Goal: Find specific page/section: Find specific page/section

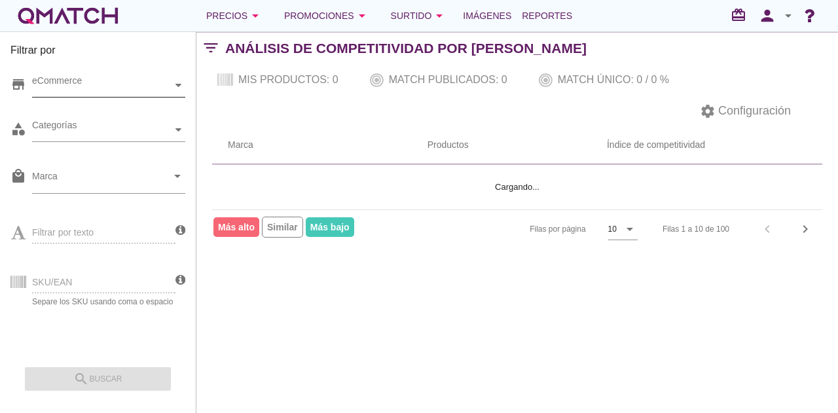
click at [98, 90] on div "eCommerce" at bounding box center [102, 86] width 140 height 14
click at [96, 98] on div "eCommerce [GEOGRAPHIC_DATA]" at bounding box center [108, 86] width 153 height 24
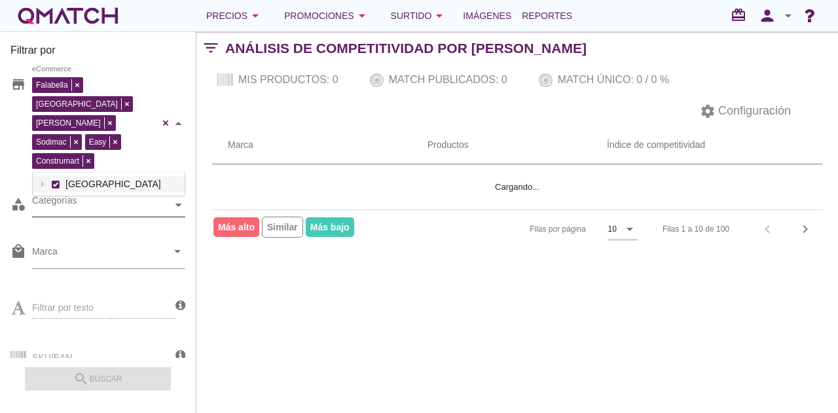
click at [84, 198] on div "Categorías" at bounding box center [102, 205] width 140 height 14
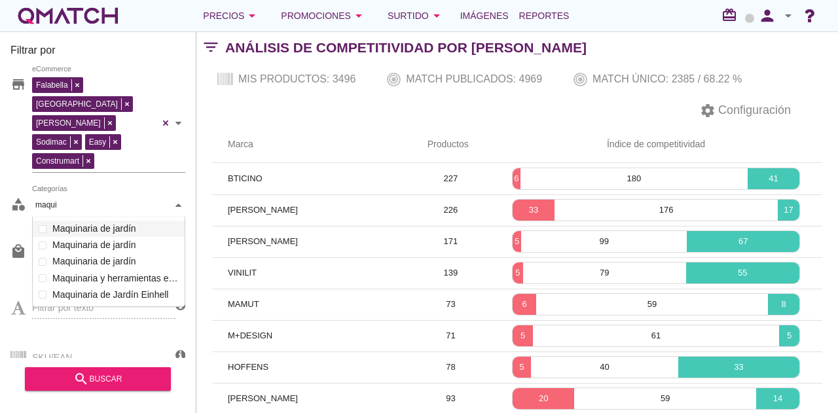
scroll to position [89, 152]
click at [124, 206] on div "Categorías maquin maquin Organización y limpieza Ferretería y gasfitería Climat…" at bounding box center [108, 206] width 153 height 24
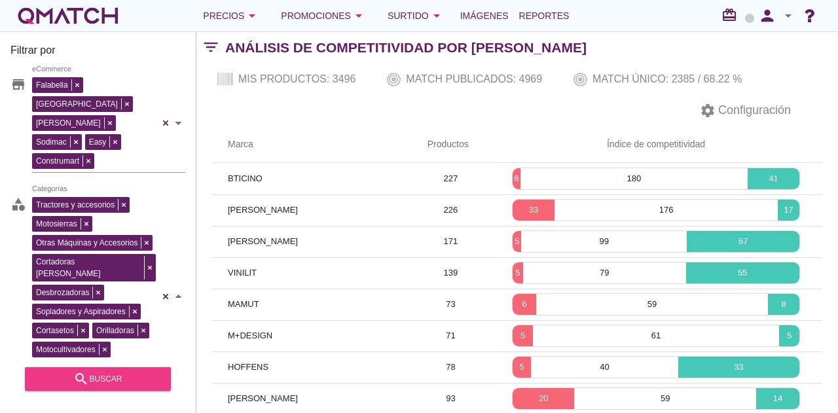
type input "maquin"
click at [113, 374] on div "search buscar" at bounding box center [97, 379] width 125 height 16
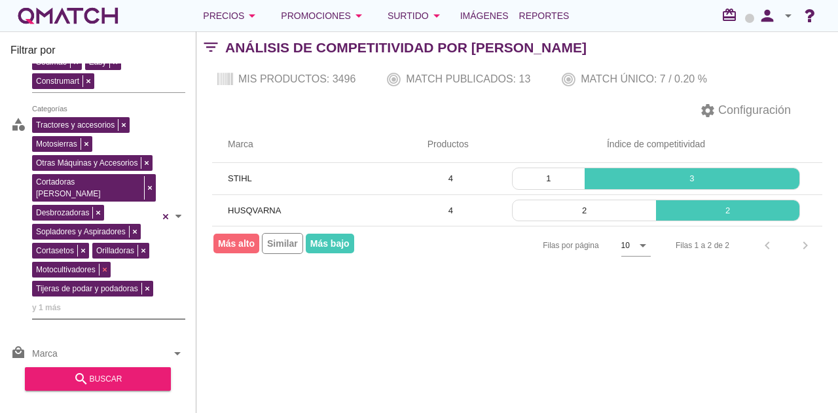
scroll to position [0, 0]
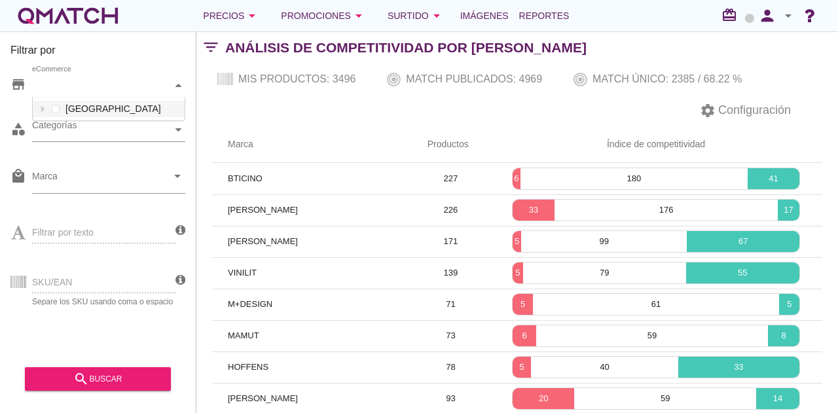
click at [87, 87] on div "eCommerce" at bounding box center [102, 86] width 140 height 14
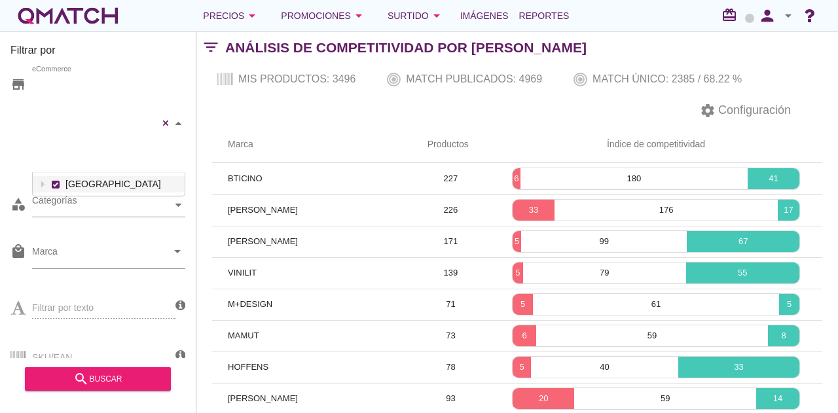
click at [85, 111] on div "Falabella Paris Ripley Sodimac Easy Construmart eCommerce Chile" at bounding box center [108, 123] width 153 height 99
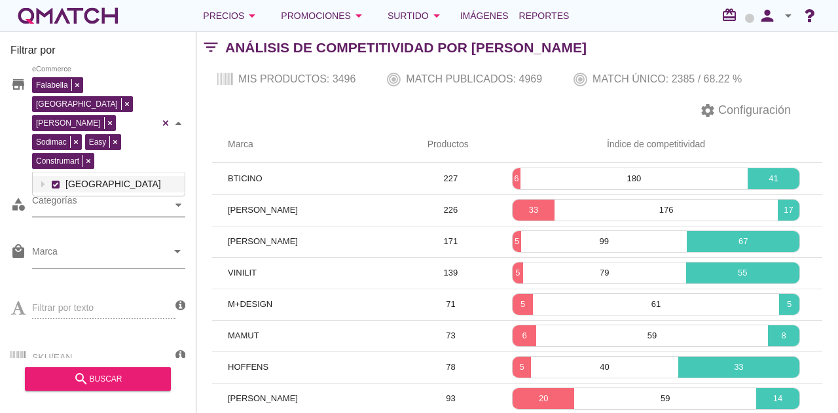
click at [72, 198] on div "Categorías" at bounding box center [102, 205] width 140 height 14
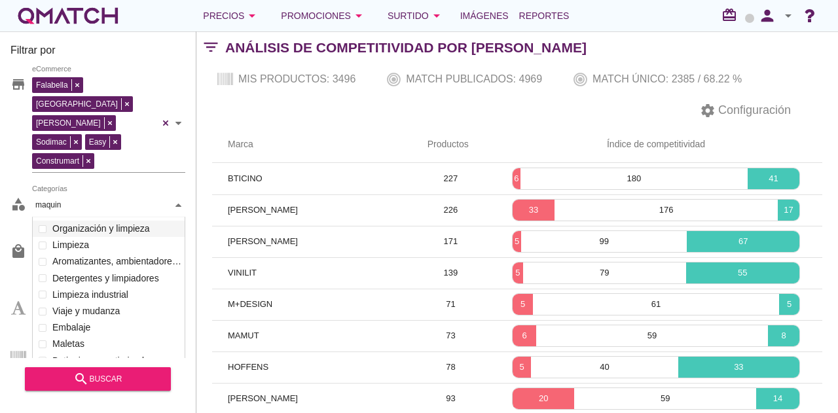
scroll to position [90, 153]
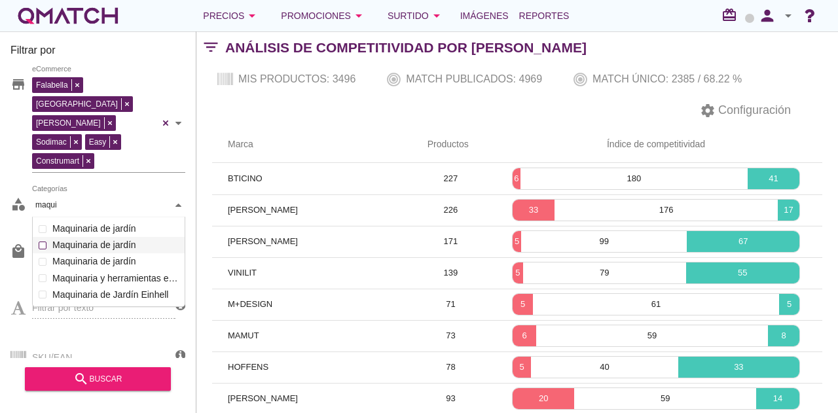
click at [80, 200] on div "Categorías maqui maqui Organización y limpieza Ferretería y gasfitería Climatiz…" at bounding box center [108, 206] width 153 height 24
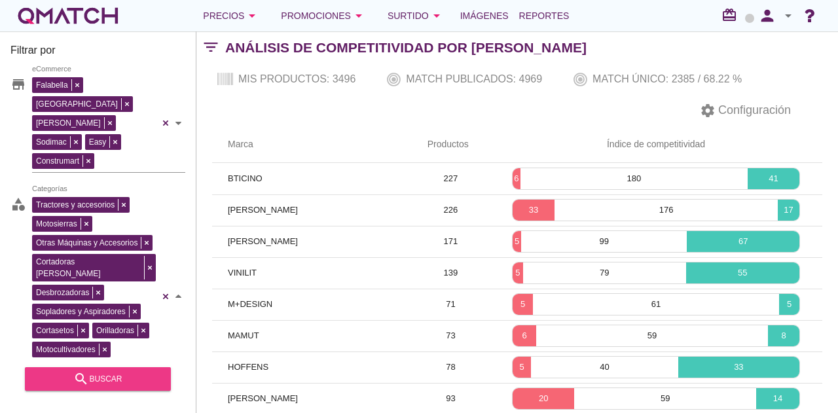
type input "maqui"
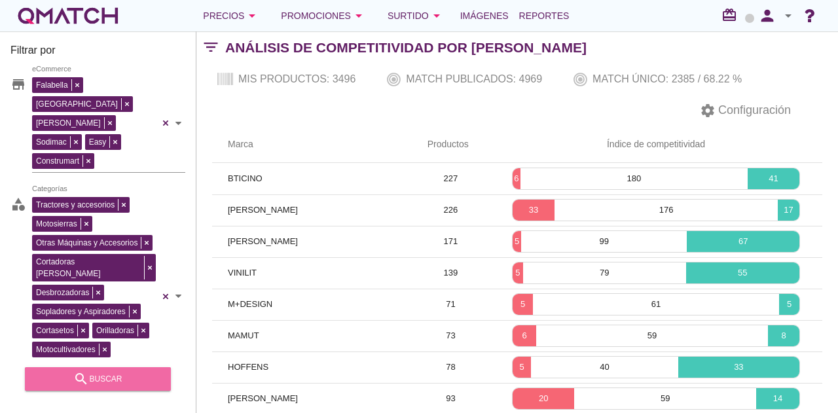
click at [109, 385] on div "search buscar" at bounding box center [97, 379] width 125 height 16
